Goal: Find specific page/section: Find specific page/section

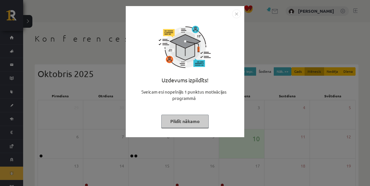
click at [197, 124] on button "Pildīt nākamo" at bounding box center [185, 121] width 47 height 13
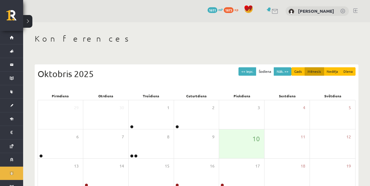
click at [12, 38] on link "Sākums" at bounding box center [11, 37] width 23 height 13
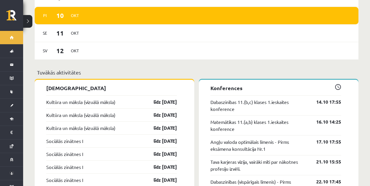
click at [168, 100] on link "līdz [DATE]" at bounding box center [161, 102] width 34 height 7
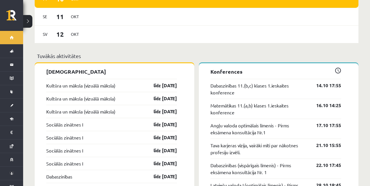
scroll to position [489, 0]
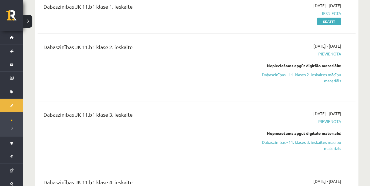
scroll to position [80, 0]
